Goal: Task Accomplishment & Management: Complete application form

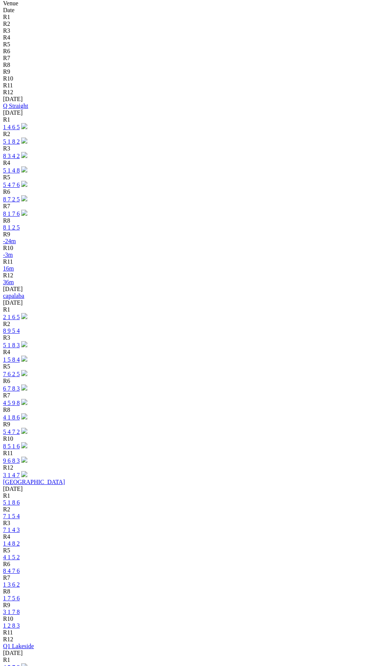
scroll to position [267, 0]
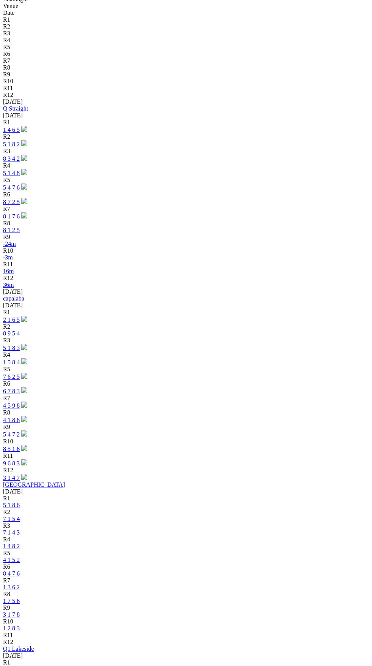
click at [20, 584] on link "1 3 6 2" at bounding box center [11, 587] width 17 height 6
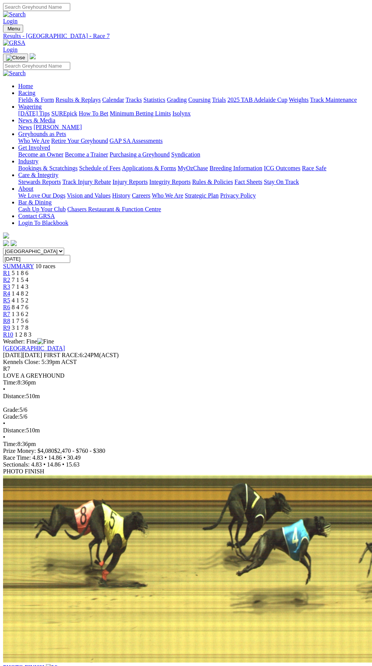
click at [17, 46] on link "Login" at bounding box center [10, 49] width 14 height 6
